Goal: Task Accomplishment & Management: Use online tool/utility

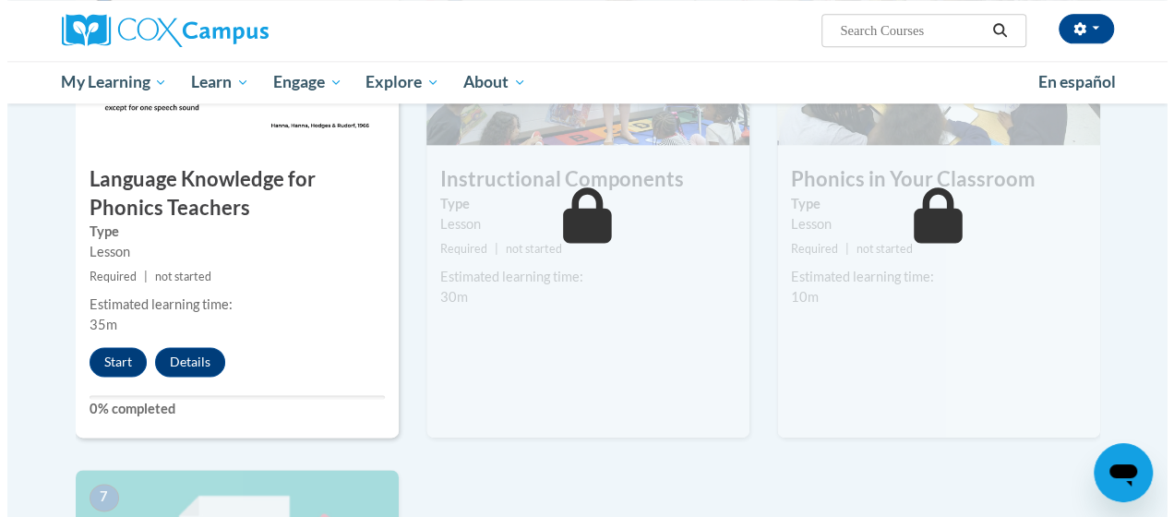
scroll to position [1171, 0]
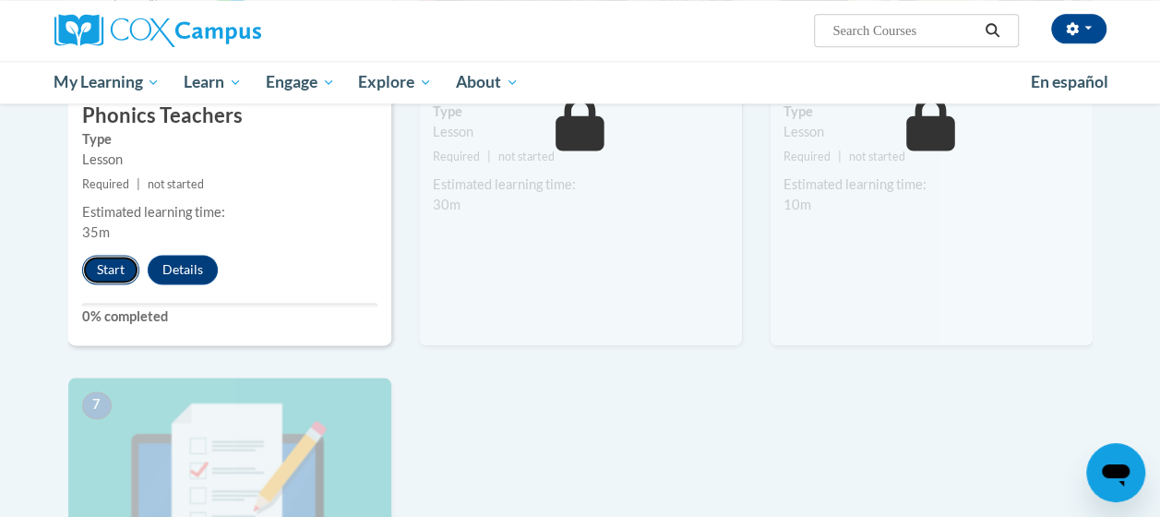
click at [107, 270] on button "Start" at bounding box center [110, 270] width 57 height 30
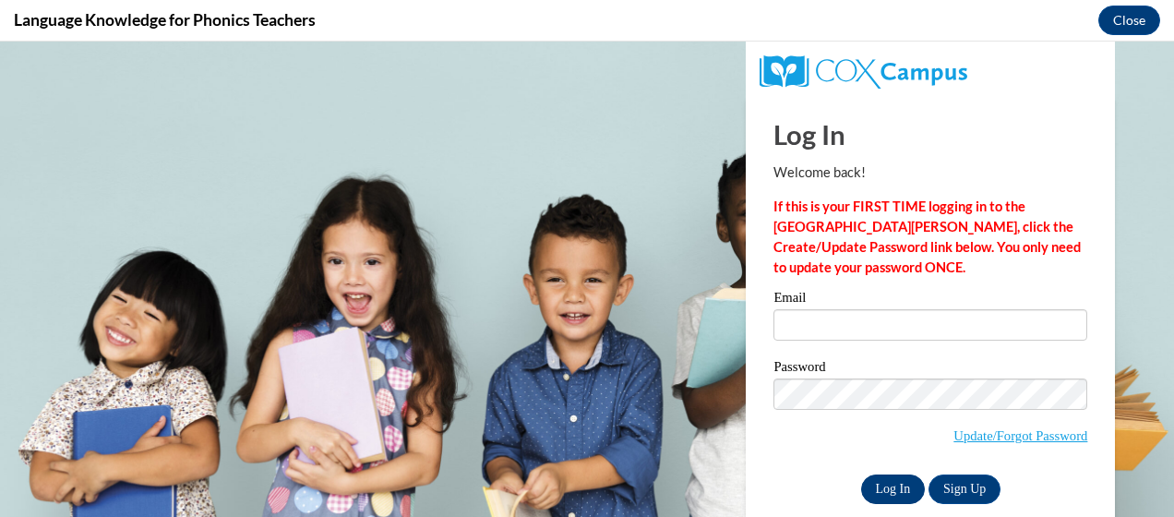
scroll to position [0, 0]
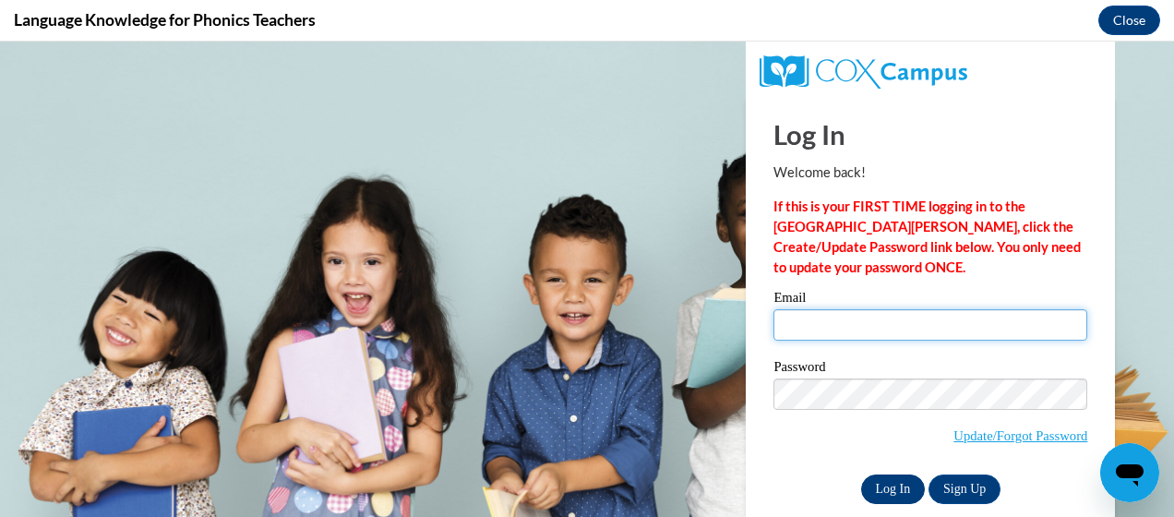
type input "katie.nanak@yahoo.com"
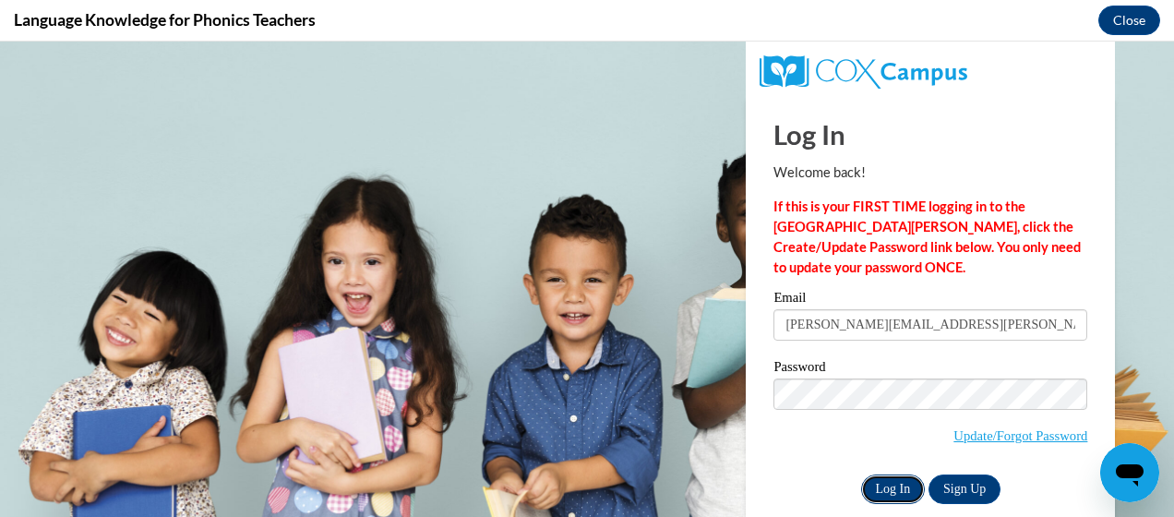
click at [874, 495] on input "Log In" at bounding box center [893, 490] width 65 height 30
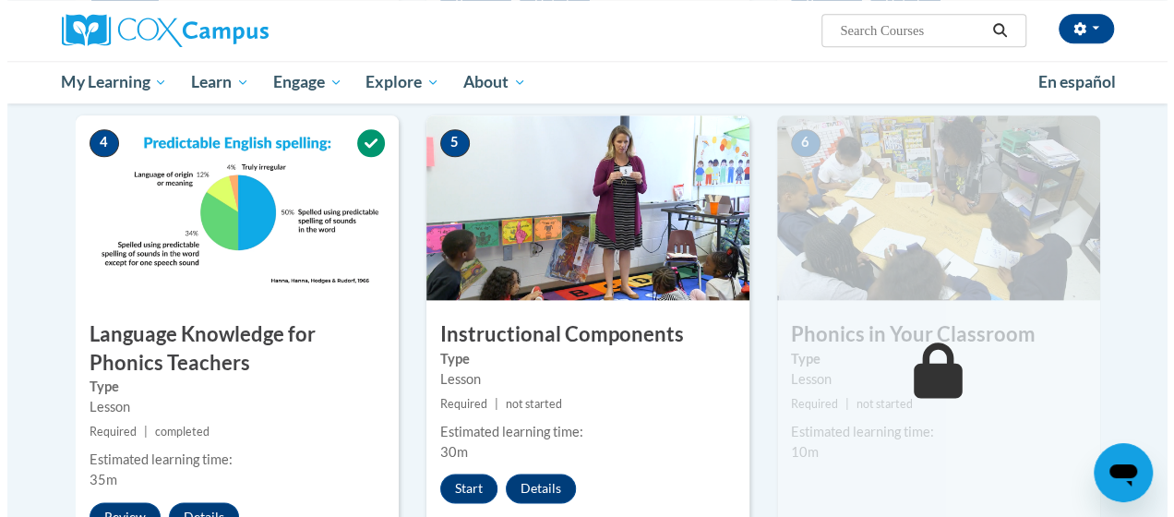
scroll to position [1015, 0]
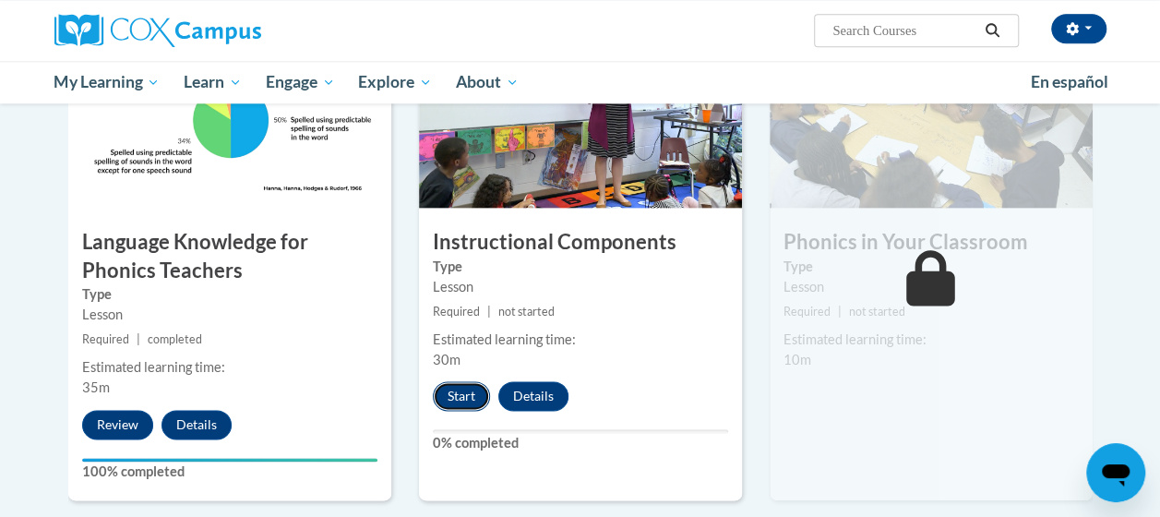
click at [465, 393] on button "Start" at bounding box center [461, 396] width 57 height 30
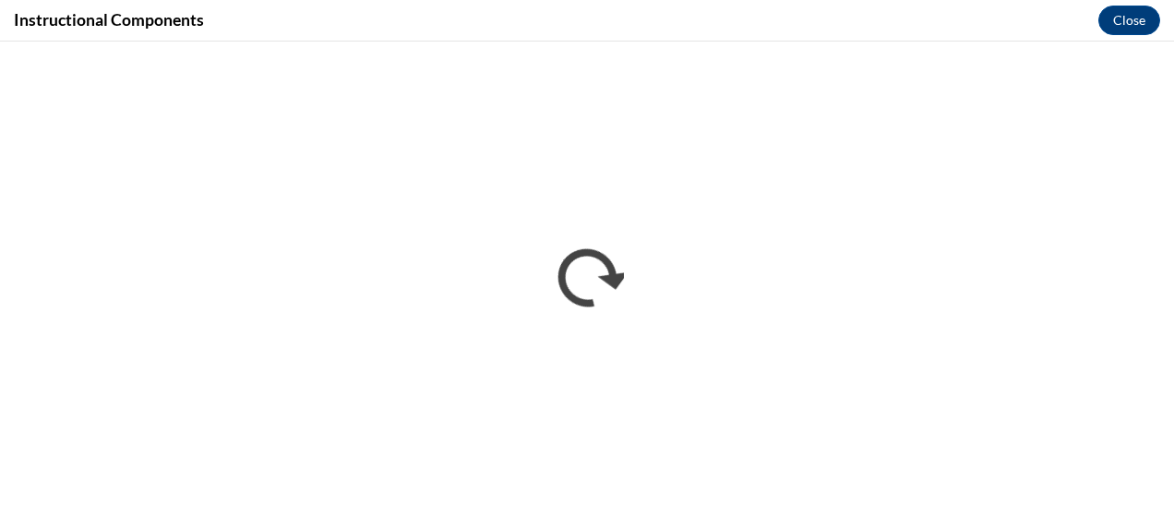
scroll to position [0, 0]
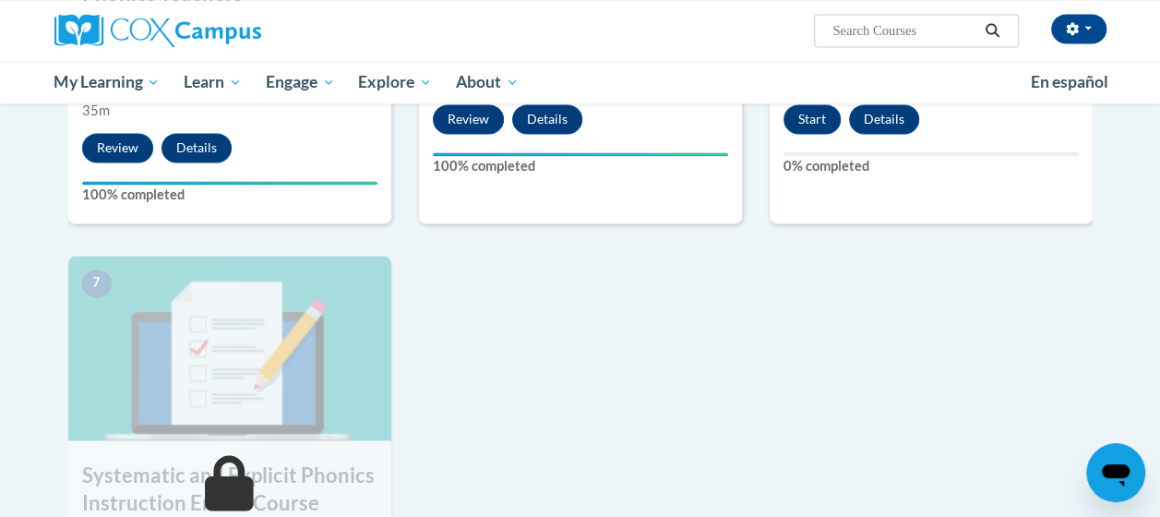
scroll to position [1200, 0]
